Goal: Transaction & Acquisition: Subscribe to service/newsletter

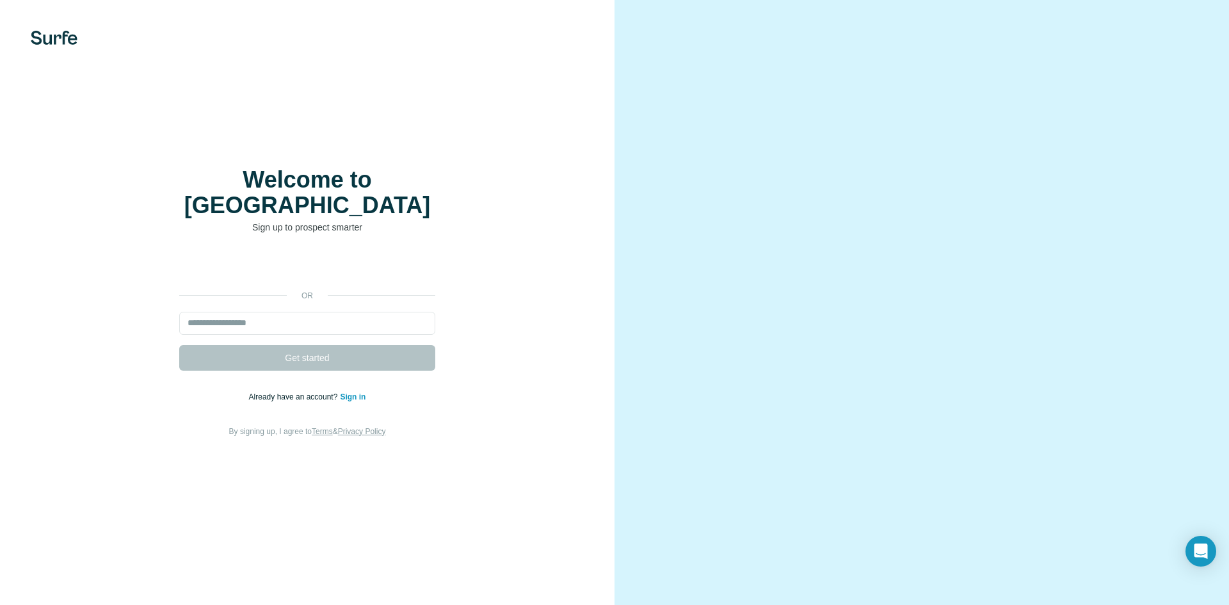
click at [335, 297] on div "or Get started Already have an account? Sign in By signing up, I agree to Terms…" at bounding box center [307, 346] width 563 height 184
click at [328, 312] on input "email" at bounding box center [307, 323] width 256 height 23
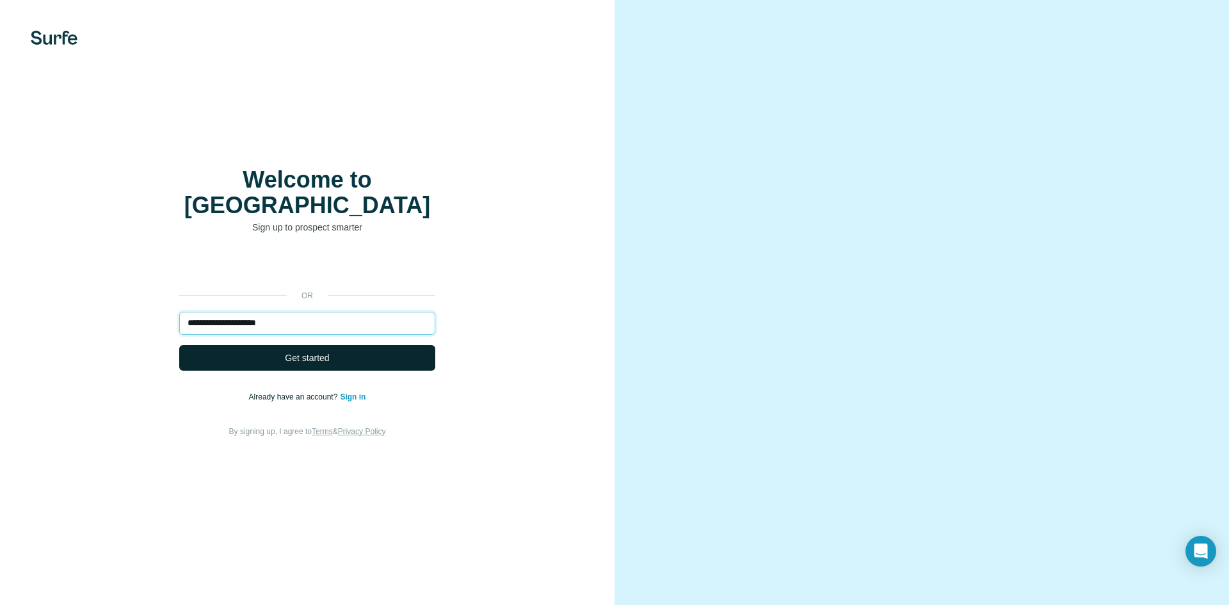
type input "**********"
click at [280, 345] on button "Get started" at bounding box center [307, 358] width 256 height 26
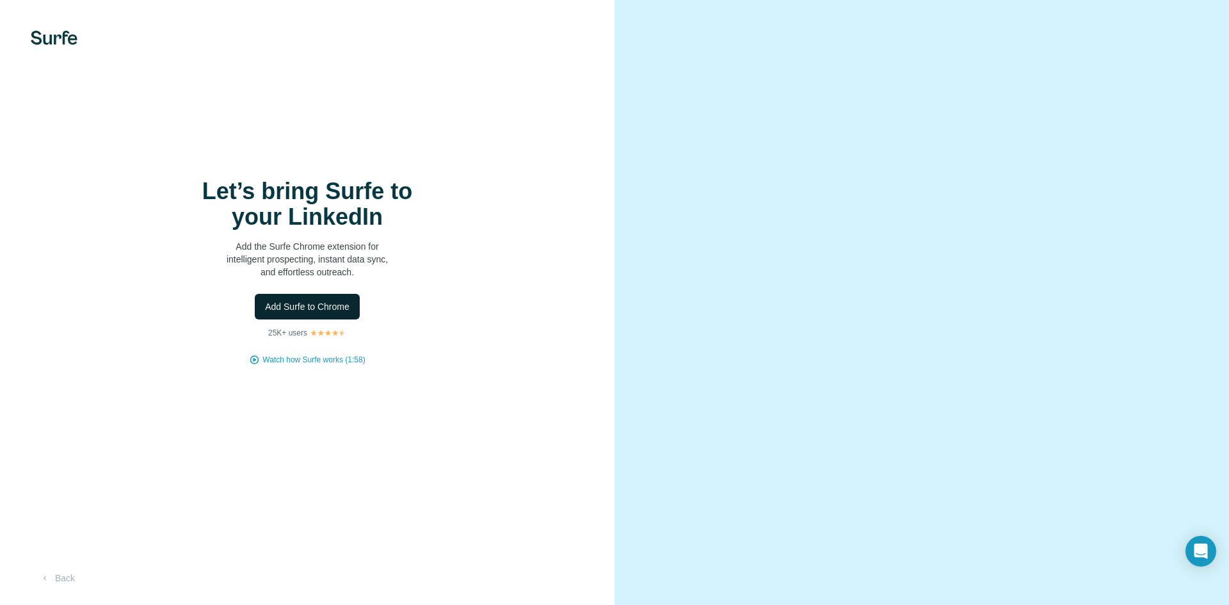
click at [320, 303] on span "Add Surfe to Chrome" at bounding box center [307, 306] width 84 height 13
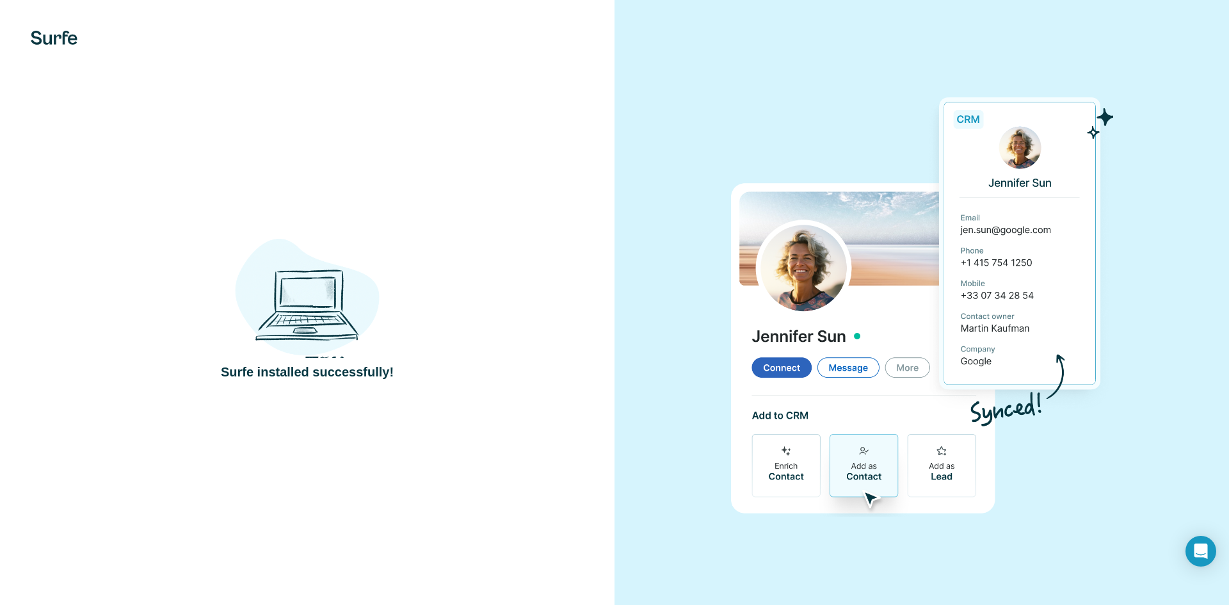
click at [510, 138] on div "Surfe installed successfully!" at bounding box center [307, 302] width 614 height 605
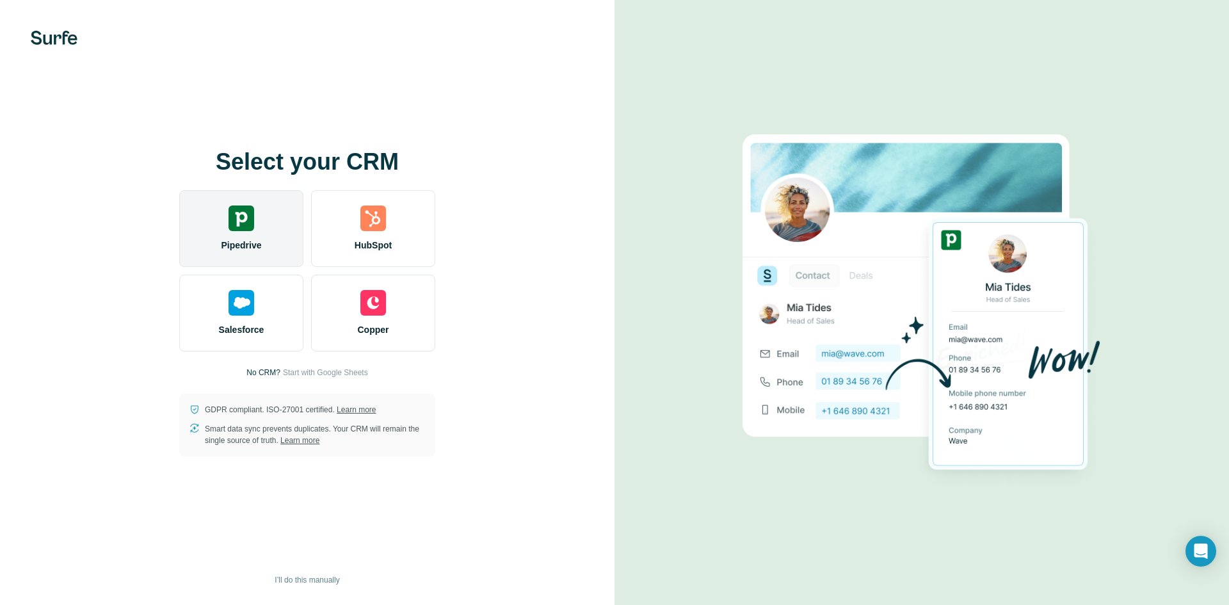
click at [243, 235] on div "Pipedrive" at bounding box center [241, 228] width 124 height 77
click at [249, 233] on div "Pipedrive" at bounding box center [241, 228] width 124 height 77
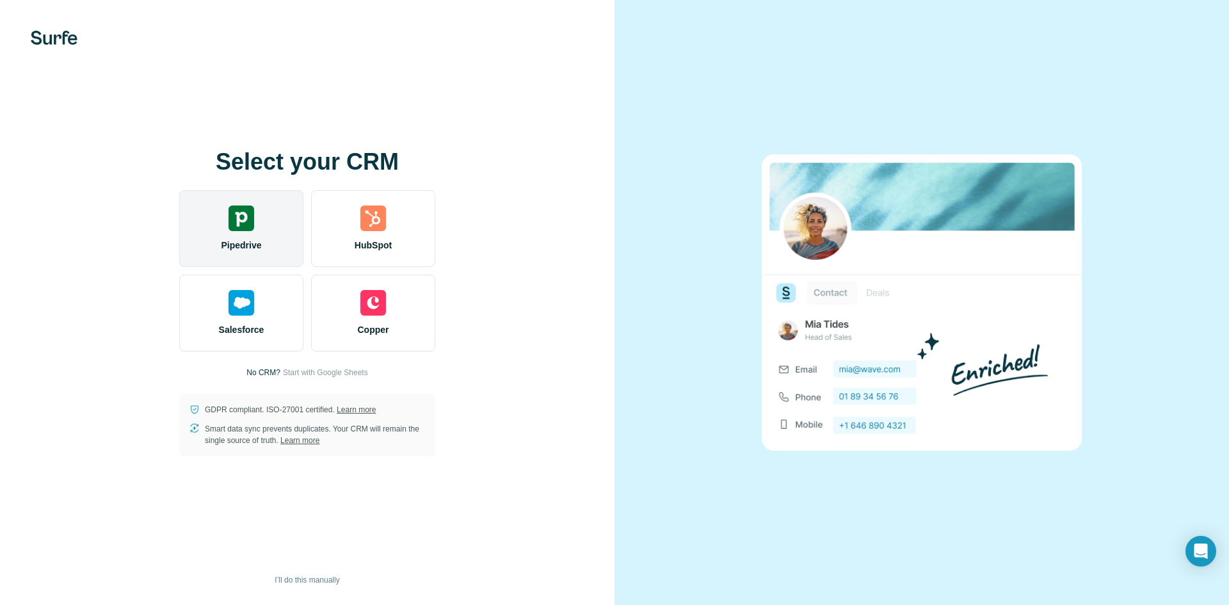
click at [259, 230] on div "Pipedrive" at bounding box center [241, 228] width 124 height 77
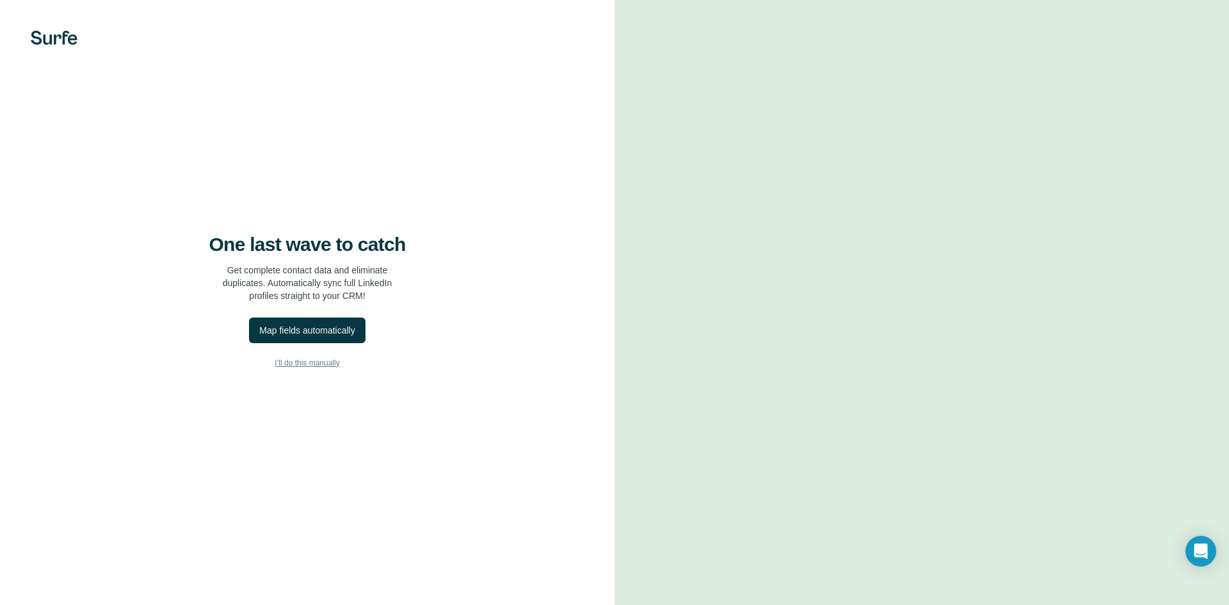
click at [289, 362] on span "I’ll do this manually" at bounding box center [307, 363] width 65 height 12
